Goal: Navigation & Orientation: Find specific page/section

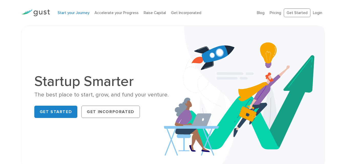
click at [76, 13] on link "Start your Journey" at bounding box center [74, 12] width 32 height 5
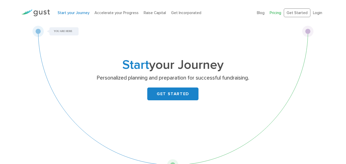
click at [279, 12] on link "Pricing" at bounding box center [276, 12] width 12 height 5
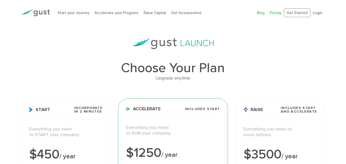
drag, startPoint x: 264, startPoint y: 14, endPoint x: 261, endPoint y: 11, distance: 3.6
click at [264, 14] on link "Blog" at bounding box center [261, 12] width 8 height 5
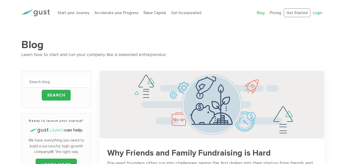
click at [315, 11] on link "Login" at bounding box center [317, 12] width 9 height 5
click at [47, 81] on input "text" at bounding box center [56, 82] width 65 height 12
click at [71, 12] on link "Start your Journey" at bounding box center [74, 12] width 32 height 5
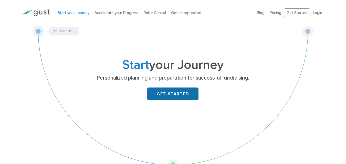
click at [169, 92] on link "GET STARTED" at bounding box center [172, 94] width 51 height 13
click at [318, 13] on link "Login" at bounding box center [317, 12] width 9 height 5
click at [319, 13] on link "Login" at bounding box center [317, 12] width 9 height 5
